Goal: Transaction & Acquisition: Purchase product/service

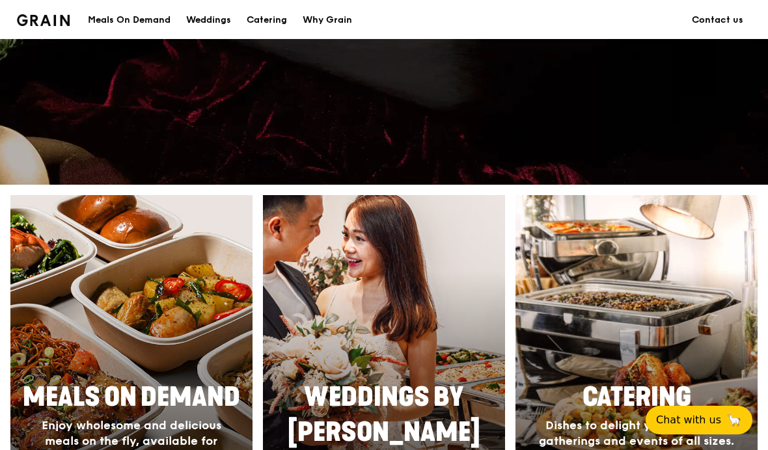
scroll to position [375, 0]
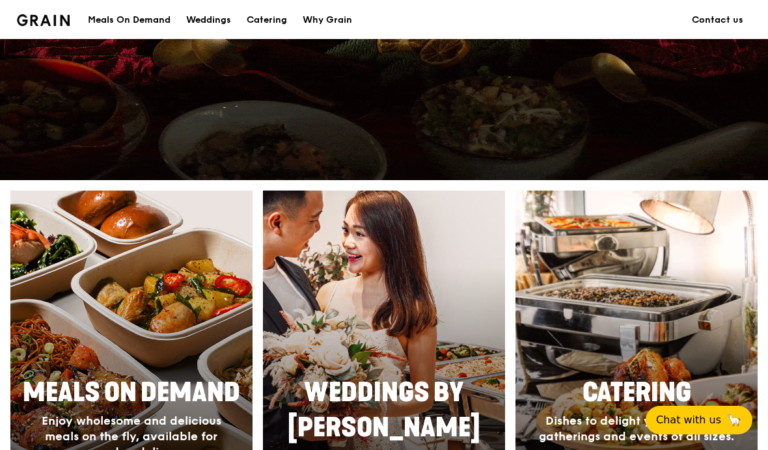
click at [270, 21] on div "Catering" at bounding box center [267, 20] width 40 height 39
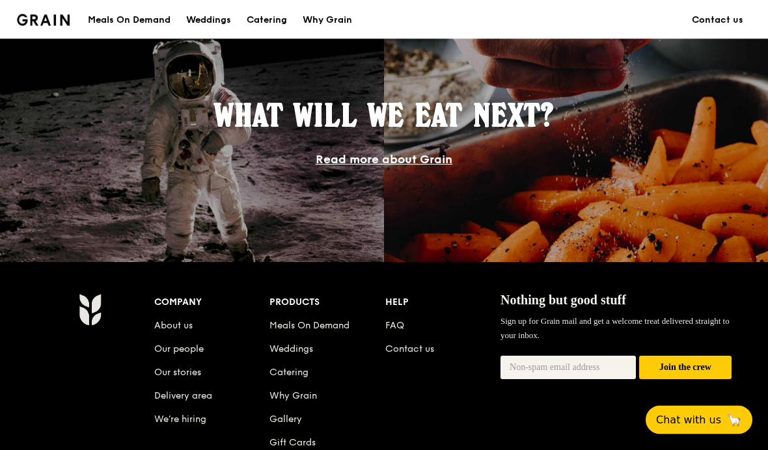
scroll to position [1250, 0]
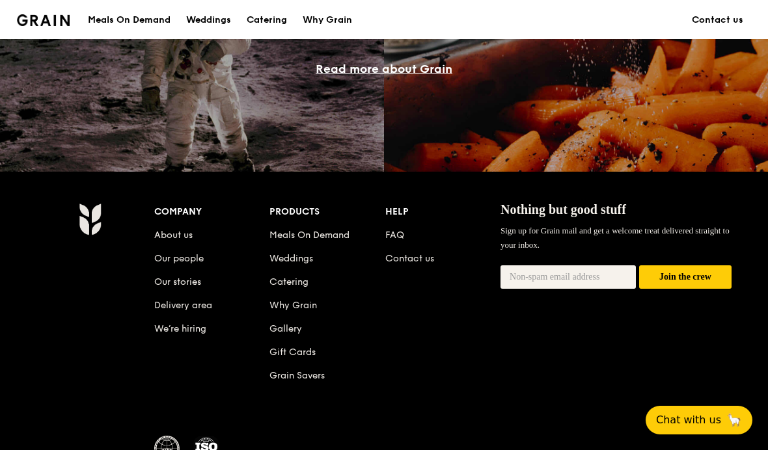
click at [282, 237] on link "Meals On Demand" at bounding box center [309, 235] width 80 height 11
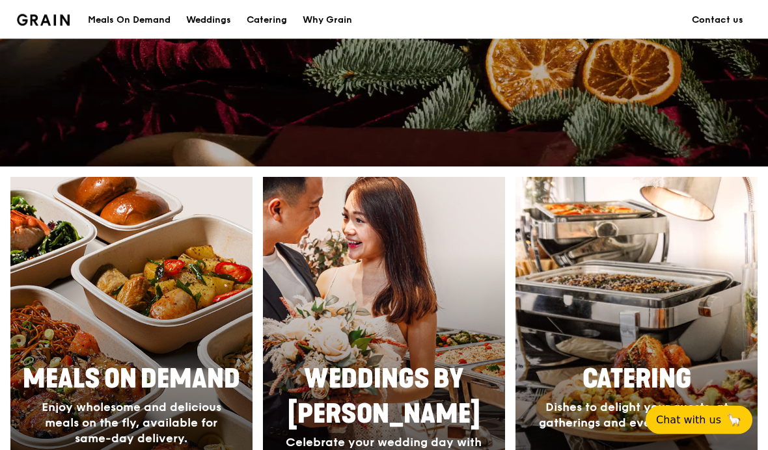
scroll to position [388, 0]
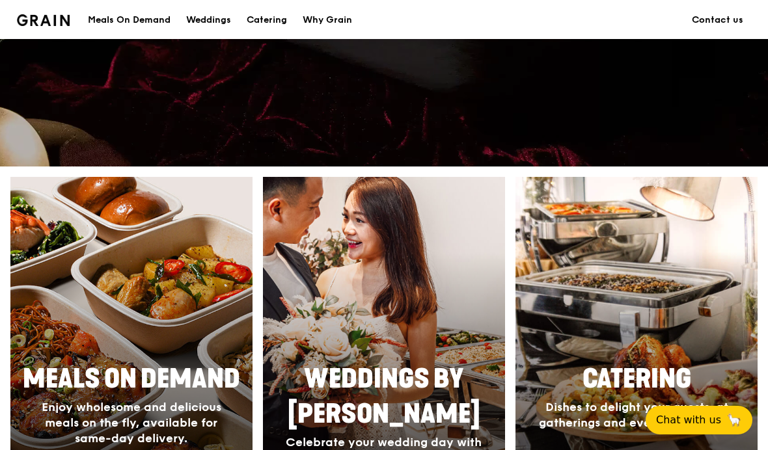
click at [678, 343] on div at bounding box center [636, 366] width 242 height 379
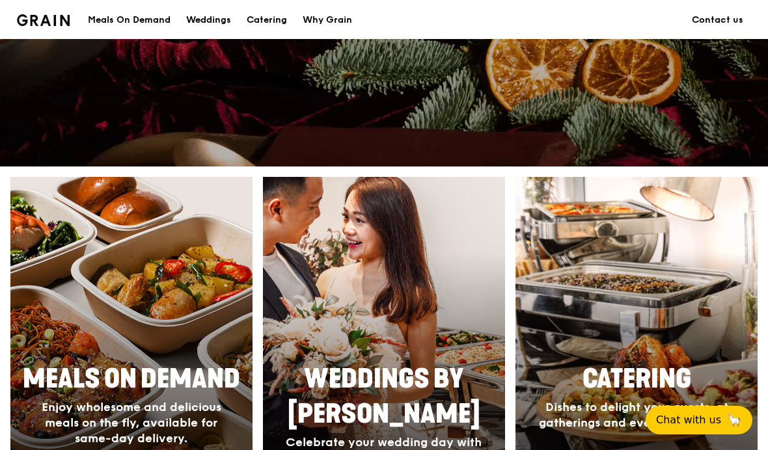
scroll to position [0, 0]
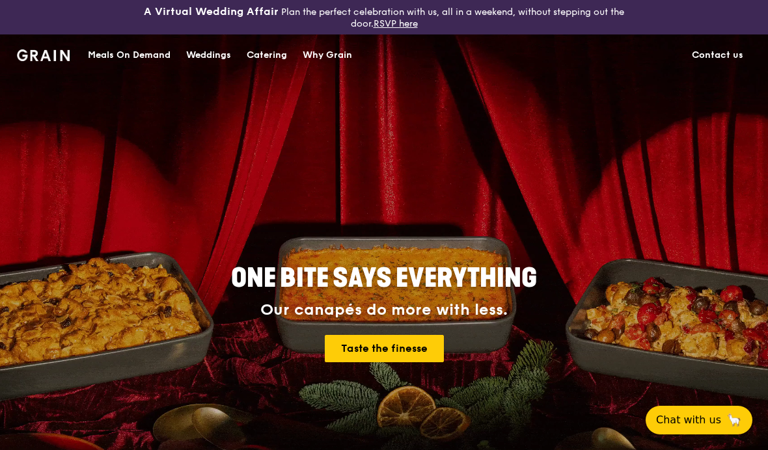
click at [111, 62] on div "Meals On Demand" at bounding box center [129, 55] width 83 height 39
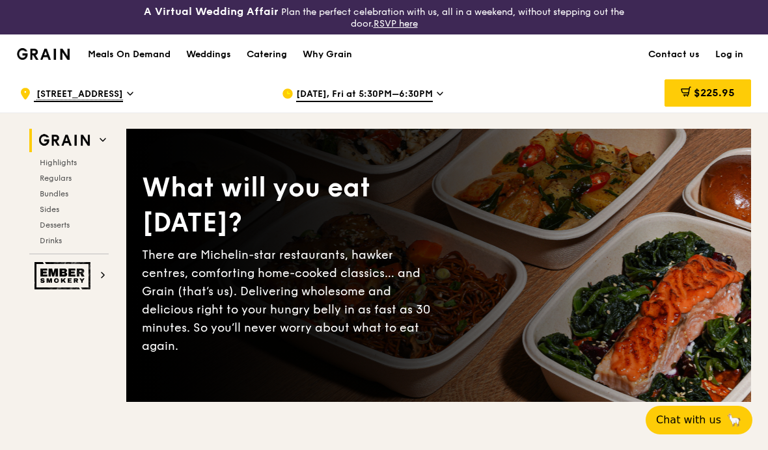
click at [57, 274] on img at bounding box center [64, 275] width 60 height 27
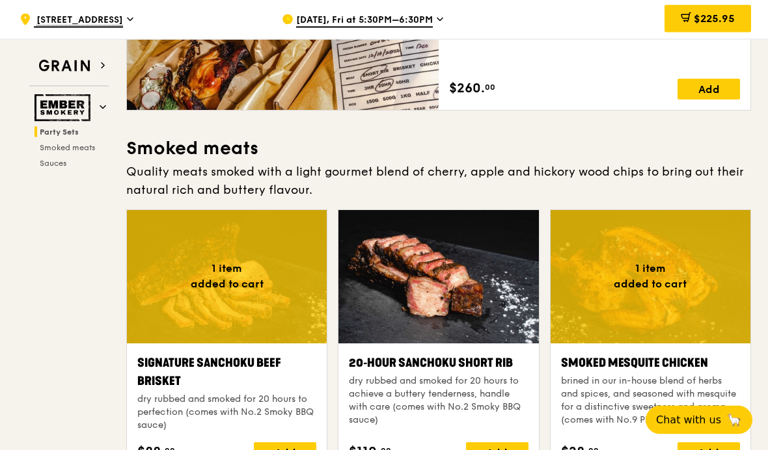
scroll to position [368, 0]
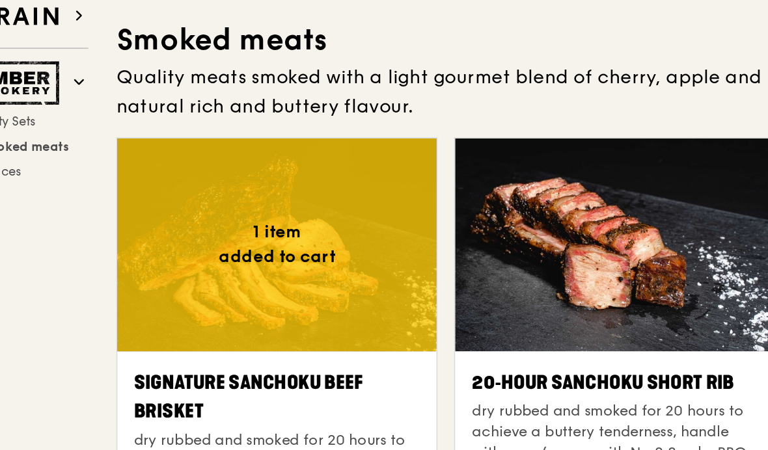
click at [127, 146] on div at bounding box center [227, 208] width 200 height 133
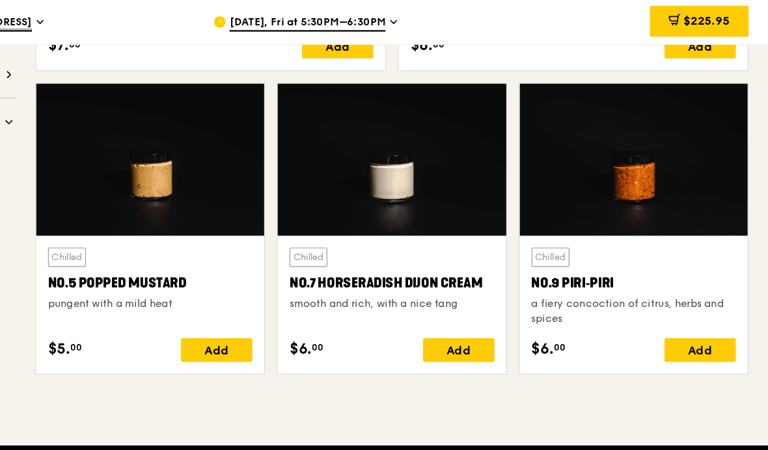
scroll to position [1369, 0]
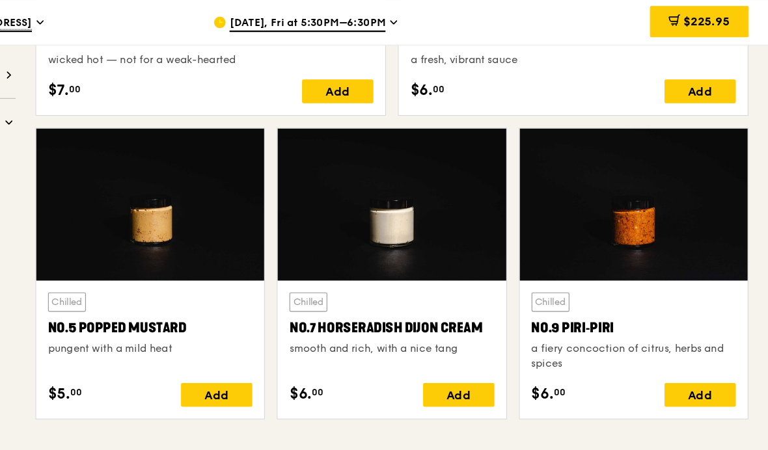
click at [693, 25] on span "$225.95" at bounding box center [713, 18] width 41 height 12
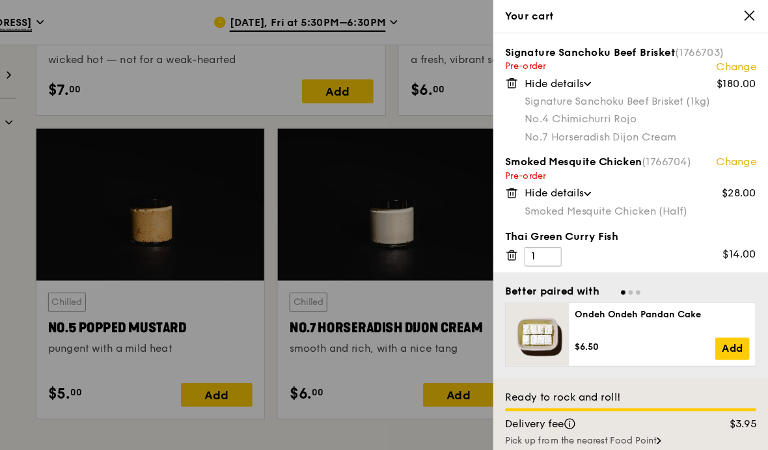
click at [745, 19] on icon at bounding box center [751, 14] width 12 height 12
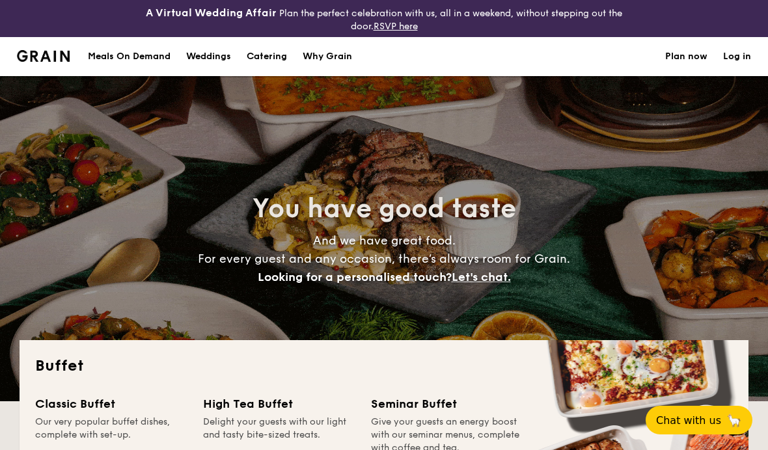
select select
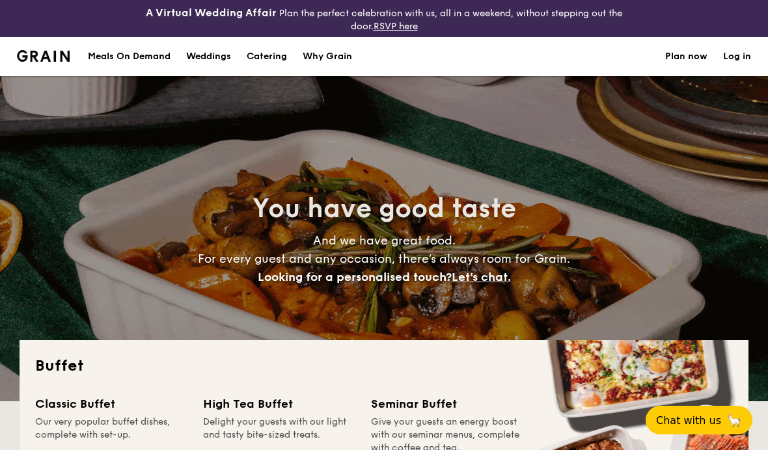
click at [256, 54] on h1 "Catering" at bounding box center [267, 56] width 40 height 39
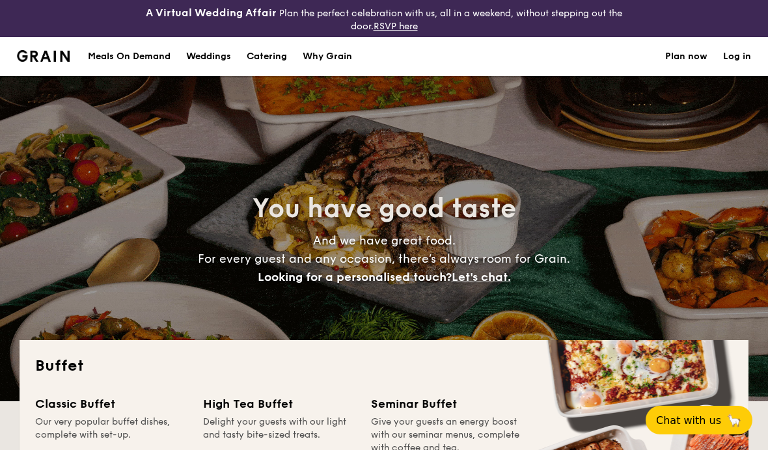
click at [266, 62] on h1 "Catering" at bounding box center [267, 56] width 40 height 39
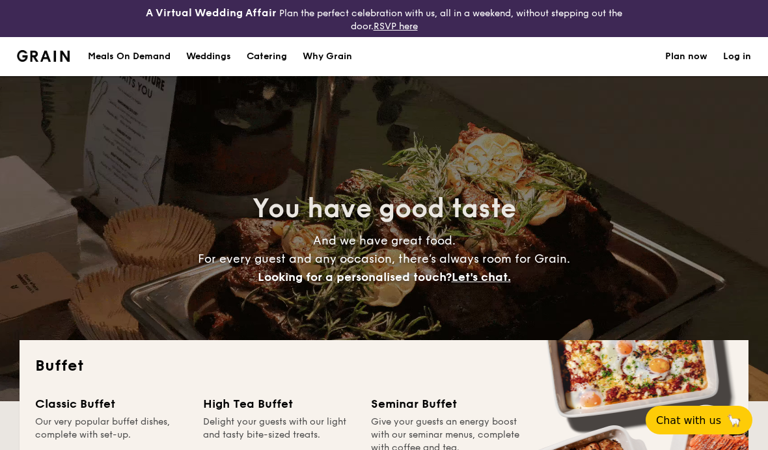
click at [695, 64] on link "Plan now" at bounding box center [686, 56] width 42 height 39
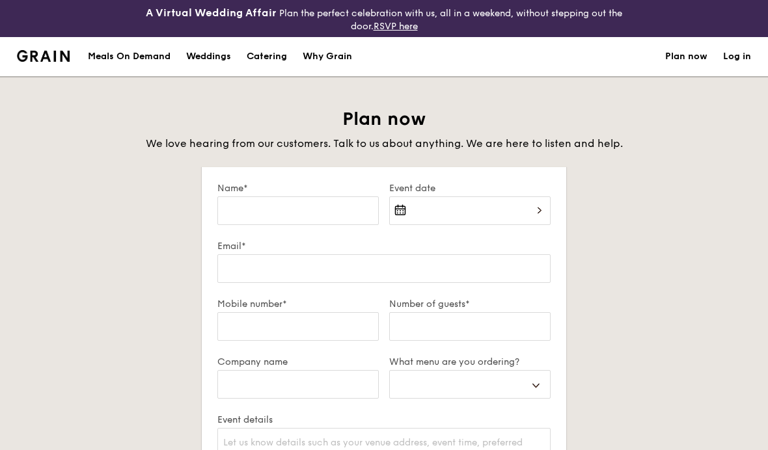
select select
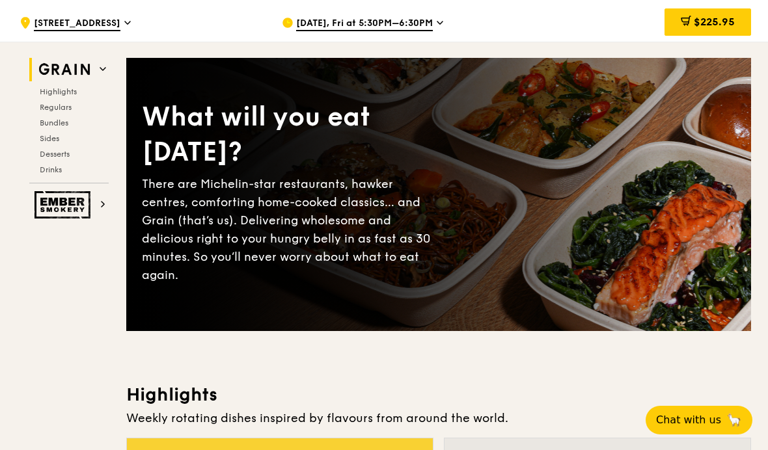
click at [67, 200] on img at bounding box center [64, 204] width 60 height 27
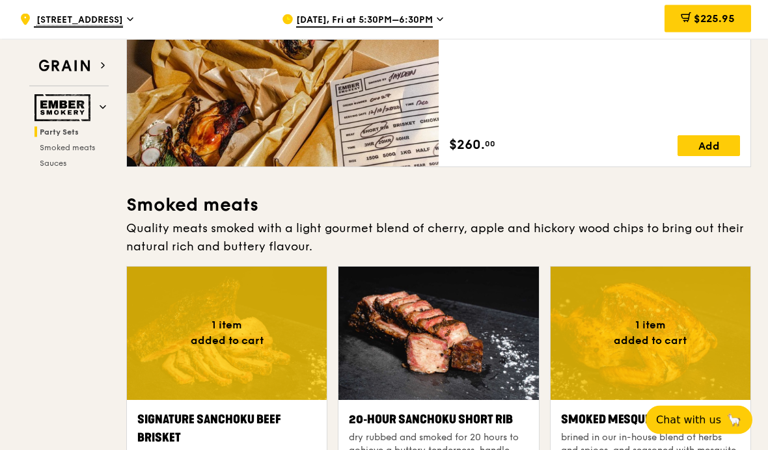
scroll to position [243, 0]
click at [159, 320] on div at bounding box center [227, 333] width 200 height 133
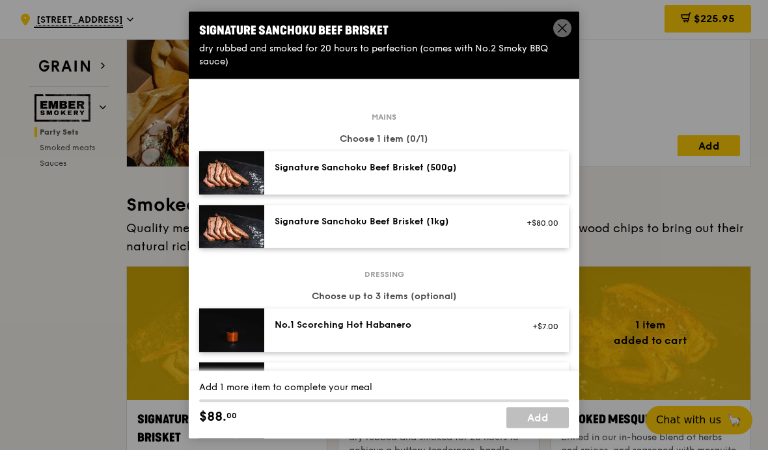
click at [227, 230] on img at bounding box center [231, 227] width 65 height 44
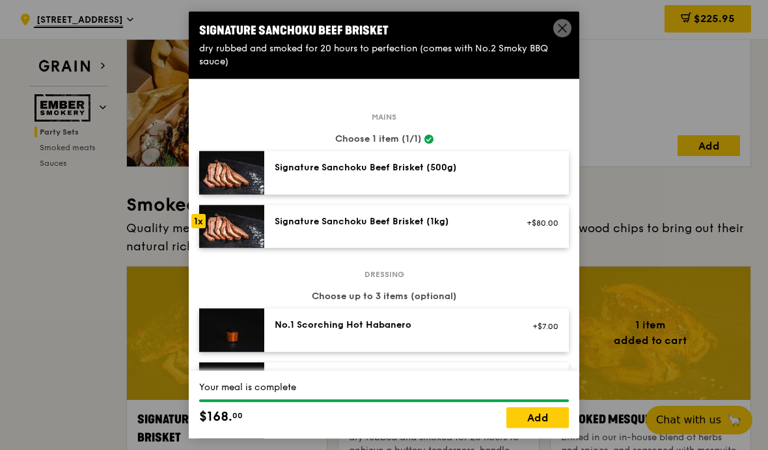
click at [212, 239] on img at bounding box center [231, 227] width 65 height 44
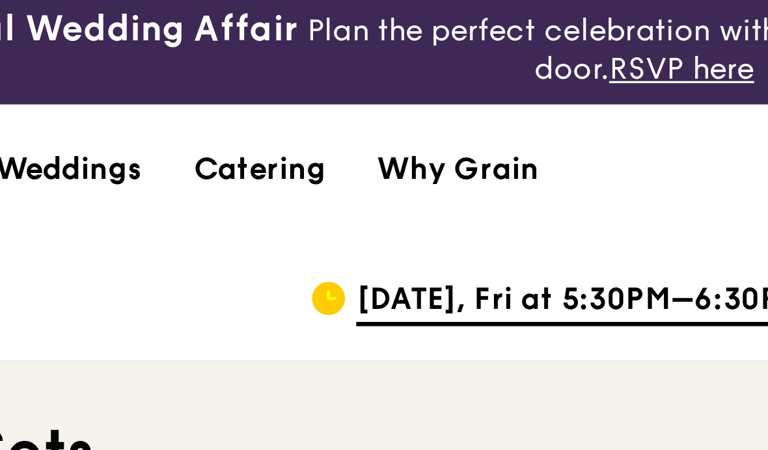
scroll to position [0, 0]
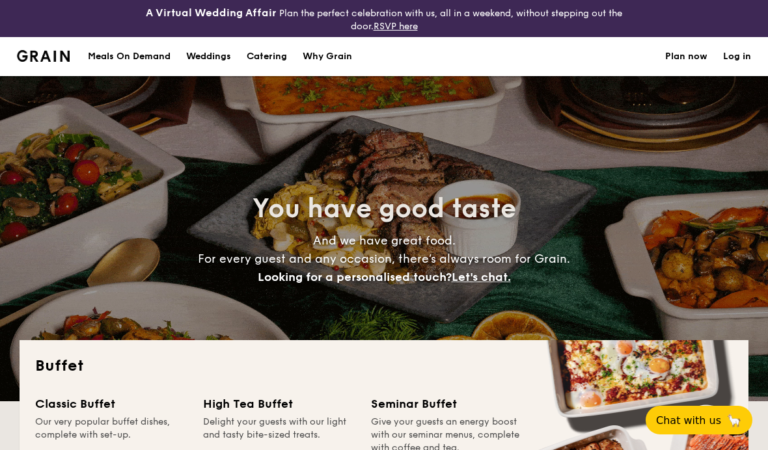
select select
